Goal: Navigation & Orientation: Find specific page/section

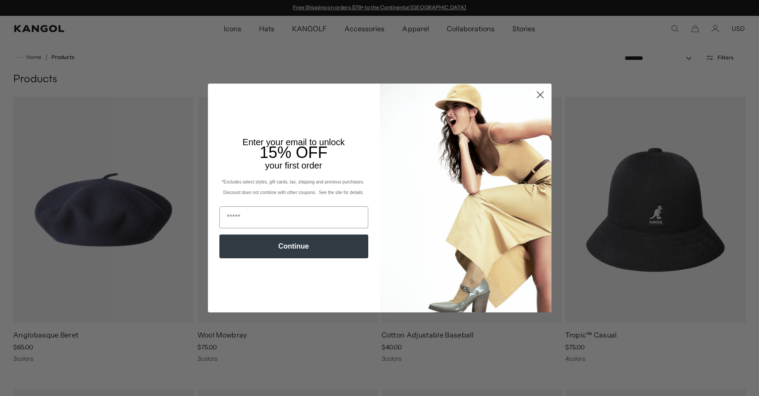
click at [541, 95] on circle "Close dialog" at bounding box center [540, 95] width 15 height 15
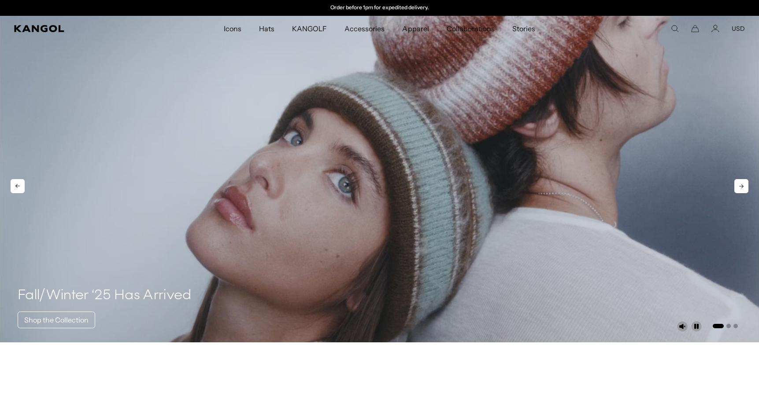
click at [742, 188] on icon at bounding box center [741, 187] width 4 height 4
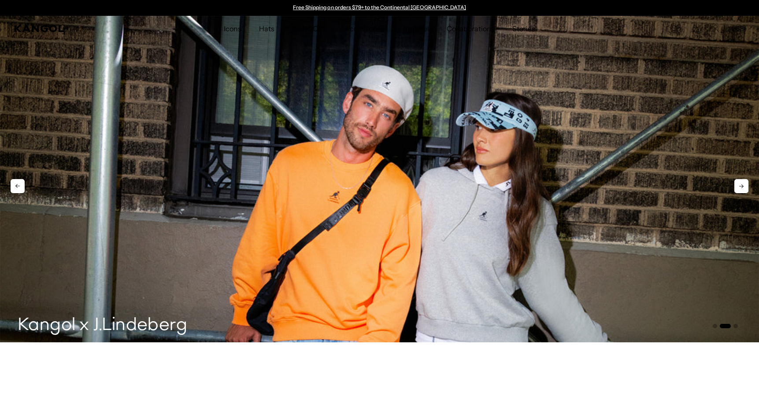
click at [11, 185] on icon at bounding box center [18, 186] width 14 height 14
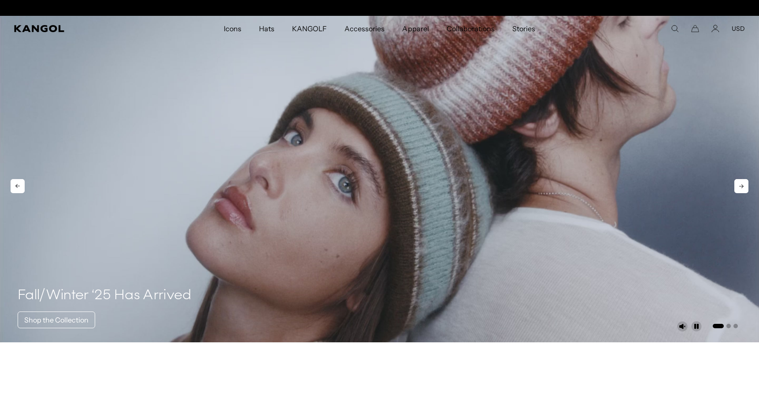
scroll to position [0, 181]
click at [736, 187] on icon at bounding box center [741, 186] width 14 height 14
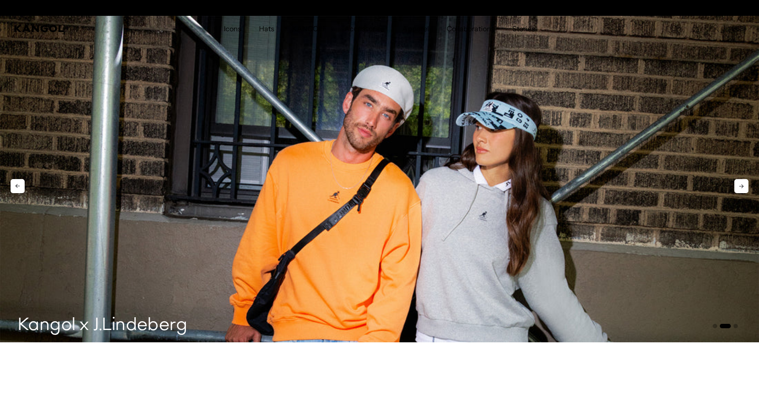
scroll to position [0, 0]
click at [736, 187] on icon at bounding box center [741, 186] width 14 height 14
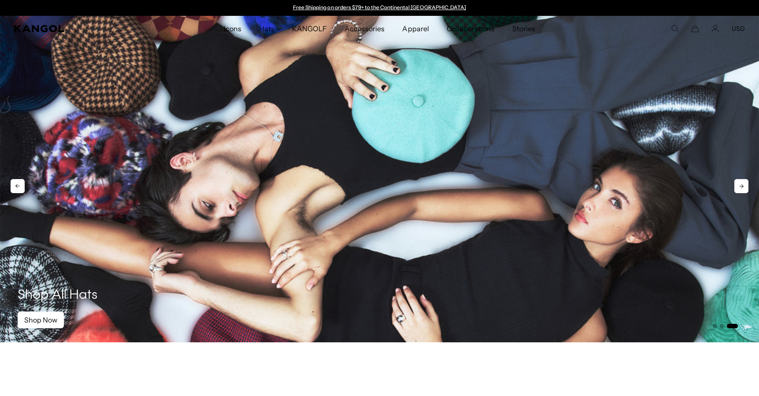
click at [736, 187] on icon at bounding box center [741, 186] width 14 height 14
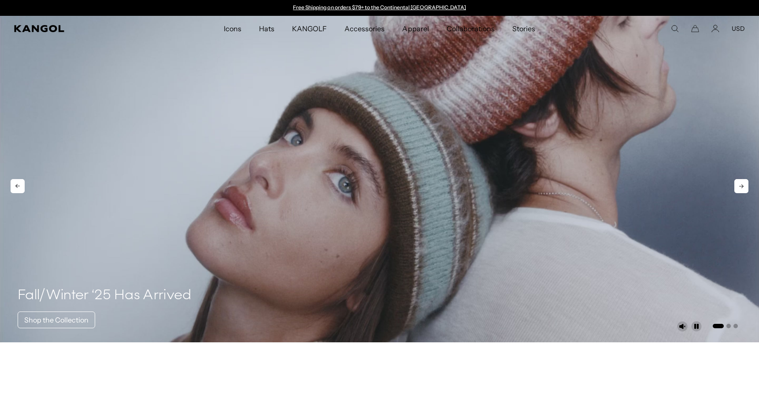
click at [736, 187] on icon at bounding box center [741, 186] width 14 height 14
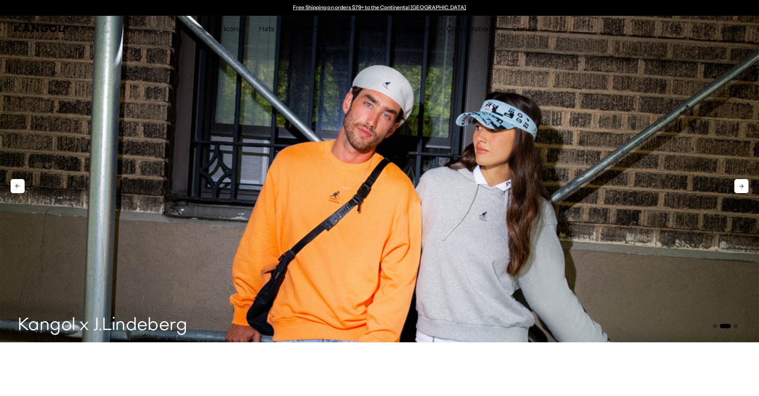
click at [736, 187] on icon at bounding box center [741, 186] width 14 height 14
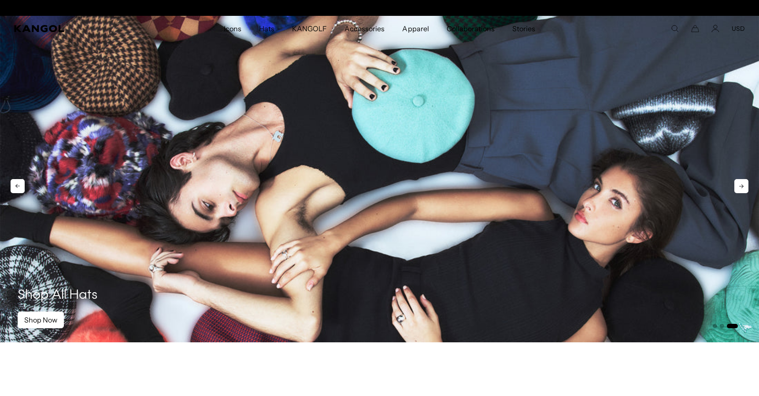
scroll to position [0, 181]
click at [736, 187] on icon at bounding box center [741, 186] width 14 height 14
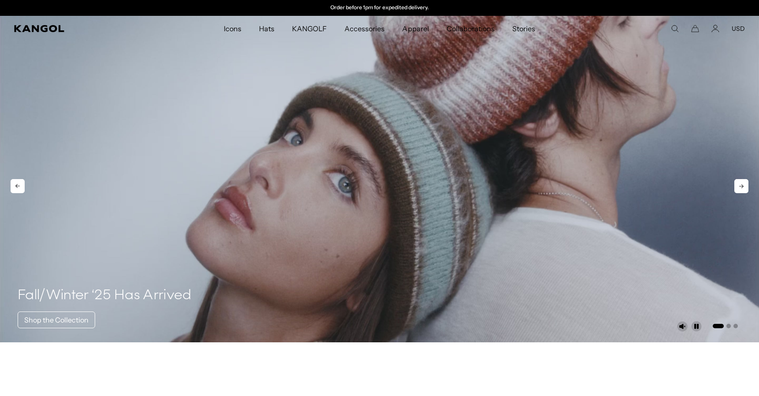
click at [736, 187] on icon at bounding box center [741, 186] width 14 height 14
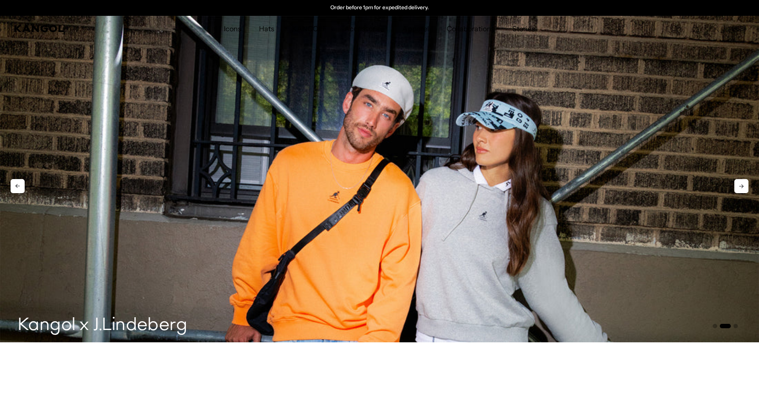
click at [736, 187] on icon at bounding box center [741, 186] width 14 height 14
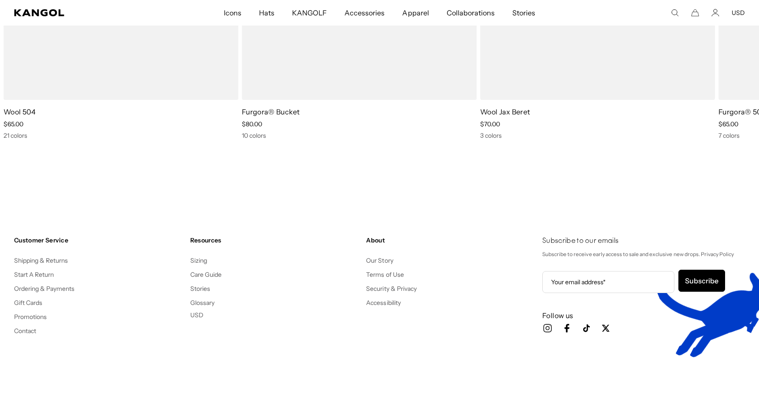
scroll to position [0, 0]
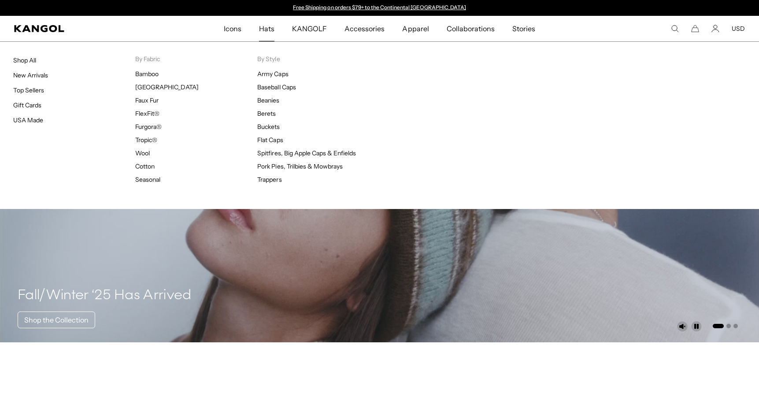
click at [266, 28] on span "Hats" at bounding box center [266, 29] width 15 height 26
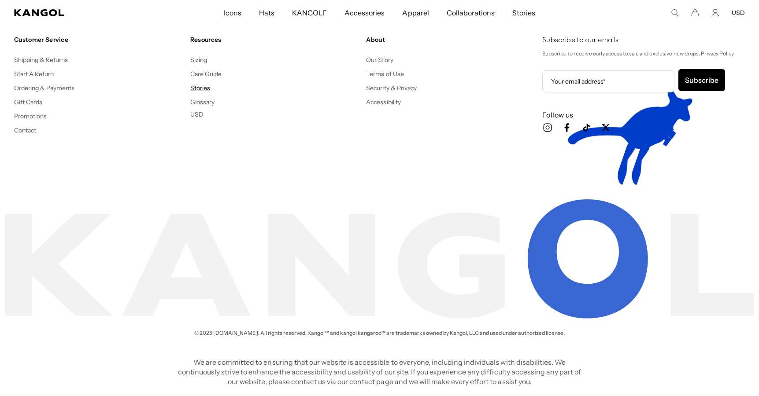
click at [197, 88] on link "Stories" at bounding box center [200, 88] width 20 height 8
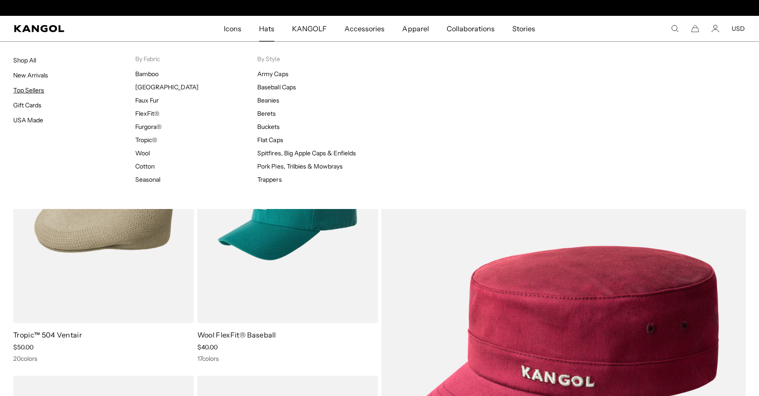
click at [29, 90] on link "Top Sellers" at bounding box center [28, 90] width 31 height 8
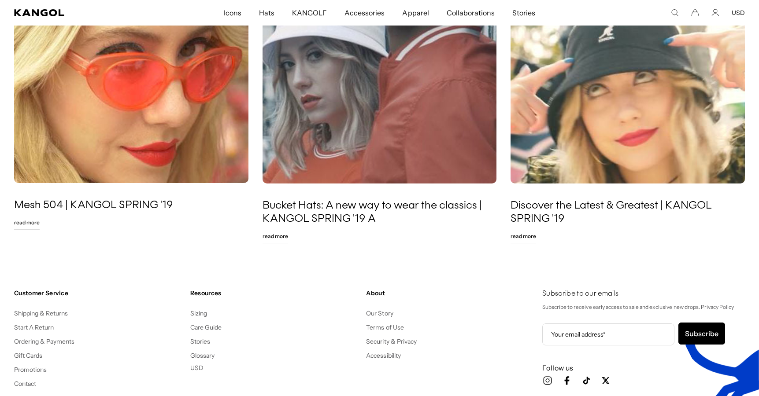
scroll to position [0, 181]
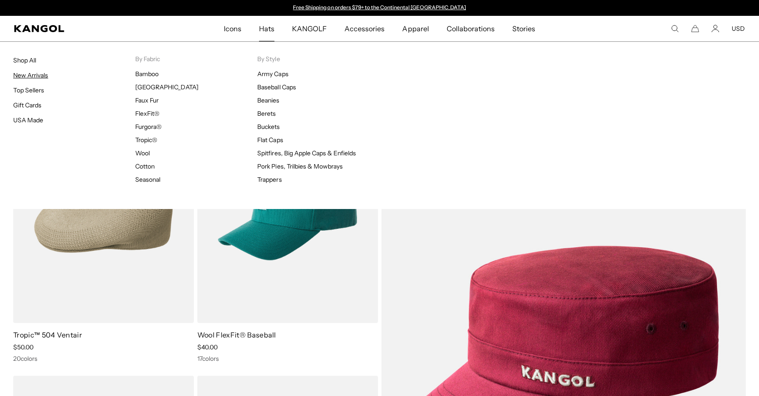
click at [32, 75] on link "New Arrivals" at bounding box center [30, 75] width 35 height 8
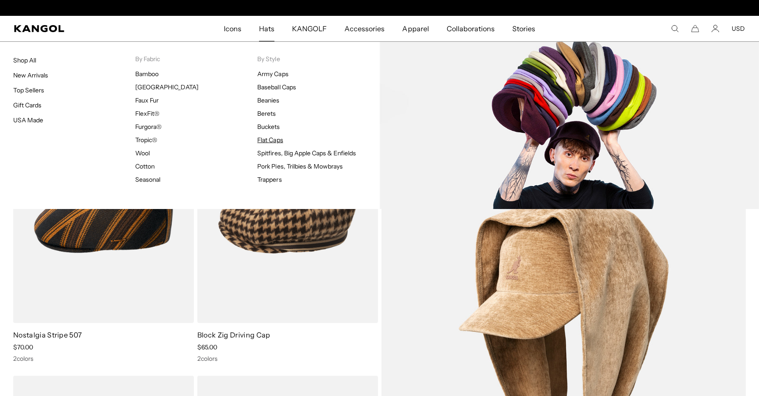
scroll to position [0, 181]
click at [269, 141] on link "Flat Caps" at bounding box center [270, 140] width 26 height 8
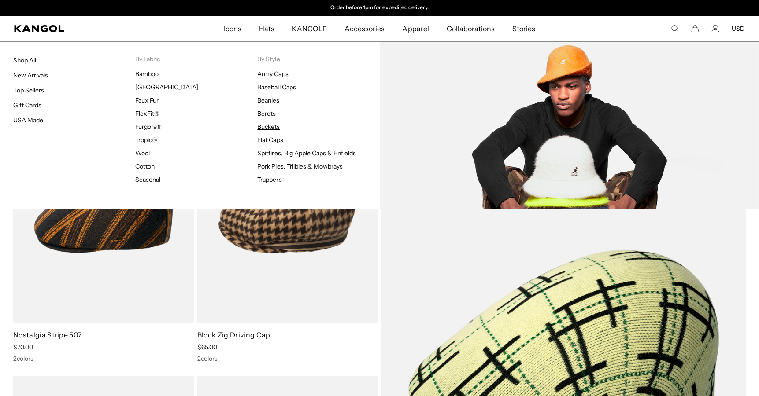
click at [270, 126] on link "Buckets" at bounding box center [268, 127] width 22 height 8
